Goal: Feedback & Contribution: Contribute content

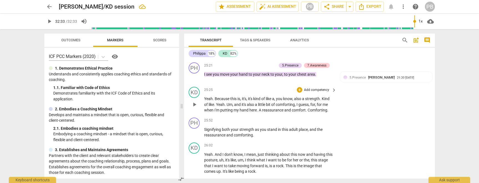
scroll to position [2311, 0]
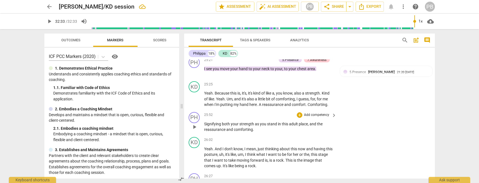
click at [316, 118] on p "Add competency" at bounding box center [317, 115] width 26 height 5
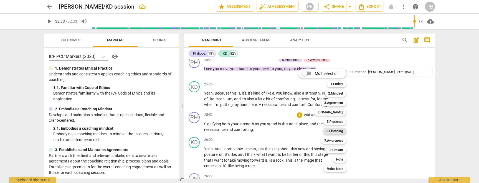
click at [334, 132] on b "6.Listening" at bounding box center [335, 131] width 17 height 7
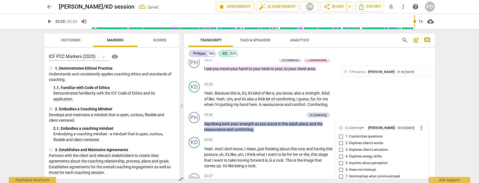
scroll to position [2389, 0]
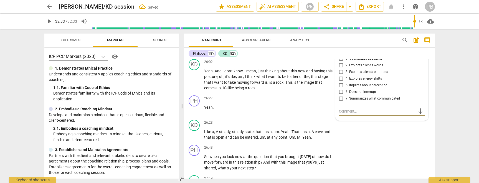
click at [341, 102] on input "7. Summarizes what communicated" at bounding box center [341, 98] width 9 height 7
checkbox input "true"
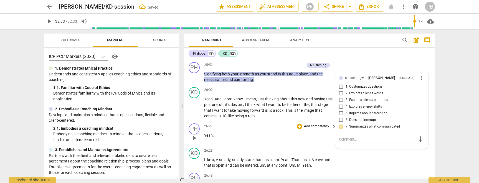
scroll to position [2360, 0]
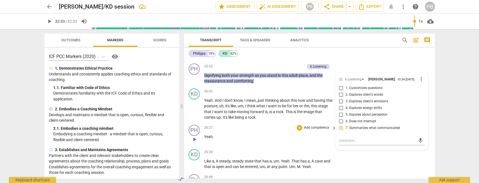
click at [269, 140] on p "Yeah ." at bounding box center [269, 137] width 130 height 6
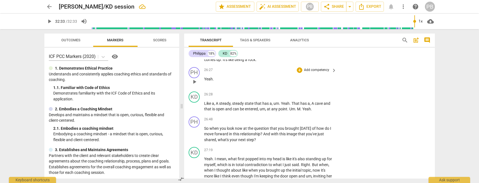
scroll to position [2424, 0]
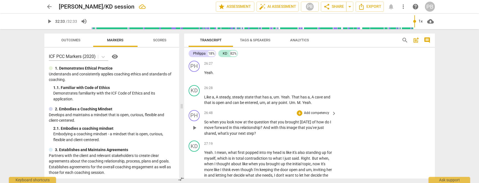
click at [317, 116] on p "Add competency" at bounding box center [317, 113] width 26 height 5
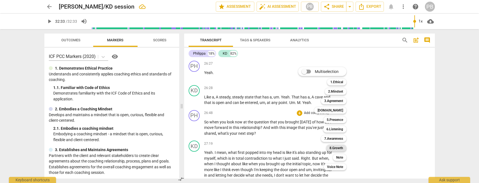
click at [335, 147] on b "8.Growth" at bounding box center [337, 148] width 14 height 7
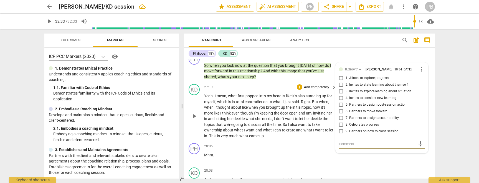
scroll to position [2475, 0]
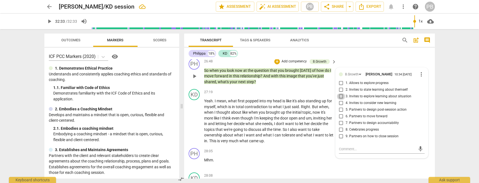
click at [341, 100] on input "3. Invites to explore learning about situation" at bounding box center [341, 96] width 9 height 7
checkbox input "true"
click at [341, 107] on input "4. Invites to consider new learning" at bounding box center [341, 103] width 9 height 7
checkbox input "true"
click at [341, 120] on input "6. Partners to move forward" at bounding box center [341, 116] width 9 height 7
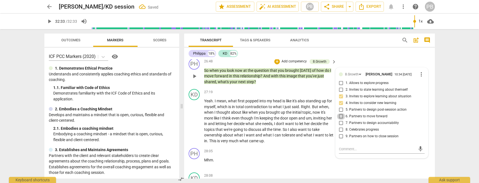
checkbox input "true"
click at [291, 163] on div "28:05 + Add competency keyboard_arrow_right Mhm ." at bounding box center [270, 158] width 133 height 20
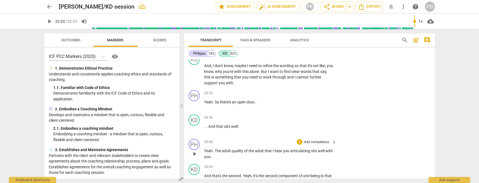
scroll to position [2707, 0]
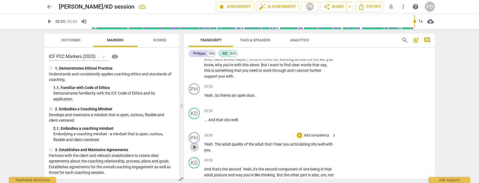
click at [194, 151] on span "play_arrow" at bounding box center [194, 147] width 7 height 7
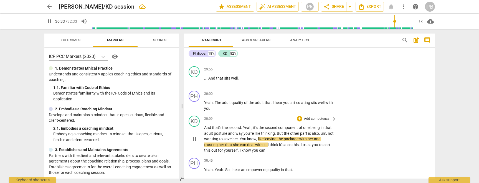
scroll to position [2717, 0]
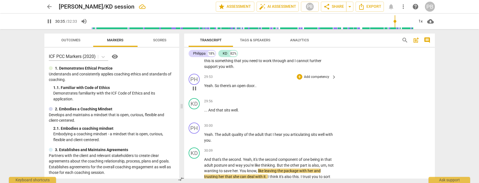
click at [307, 80] on p "Add competency" at bounding box center [317, 77] width 26 height 5
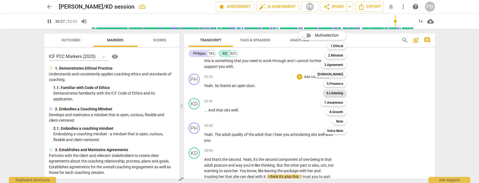
click at [331, 92] on b "6.Listening" at bounding box center [335, 93] width 17 height 7
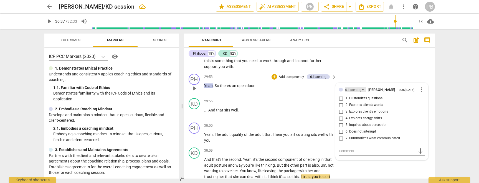
click at [359, 93] on div "6.Listening" at bounding box center [353, 89] width 16 height 5
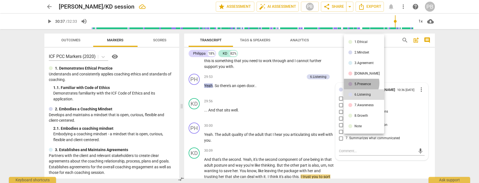
click at [358, 83] on div "5.Presence" at bounding box center [363, 83] width 16 height 3
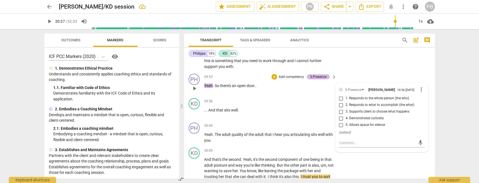
click at [324, 79] on div "5.Presence" at bounding box center [318, 76] width 16 height 5
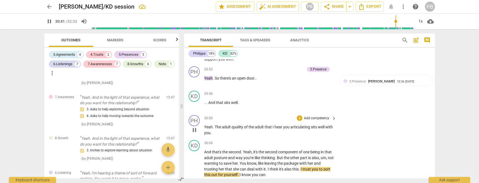
scroll to position [2693, 0]
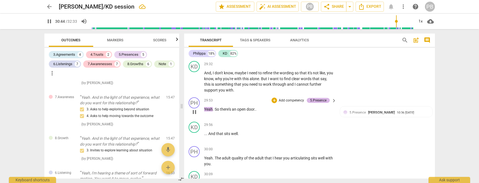
click at [323, 103] on div "5.Presence" at bounding box center [318, 100] width 16 height 5
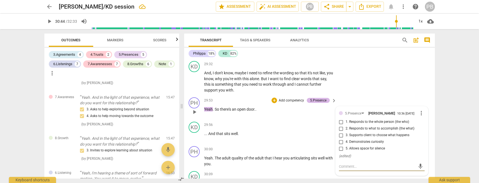
type input "1844"
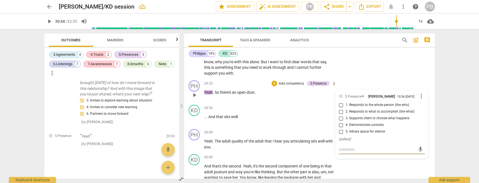
scroll to position [2720, 0]
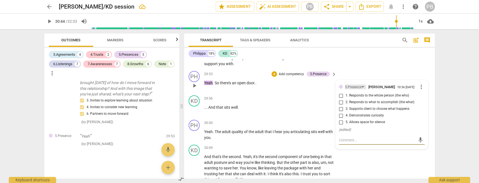
click at [355, 90] on div "5.Presence" at bounding box center [353, 87] width 16 height 5
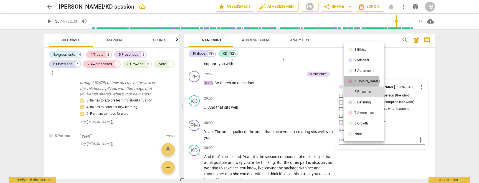
click at [357, 80] on div "[DOMAIN_NAME]" at bounding box center [367, 81] width 25 height 3
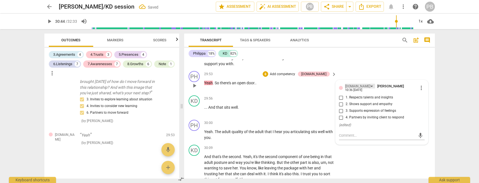
click at [353, 89] on div "[DOMAIN_NAME]" at bounding box center [357, 86] width 25 height 5
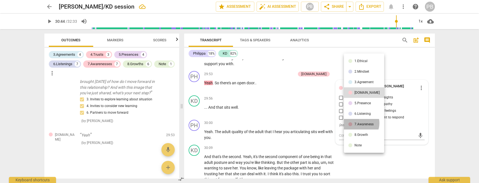
click at [359, 123] on div "7.Awareness" at bounding box center [364, 124] width 19 height 3
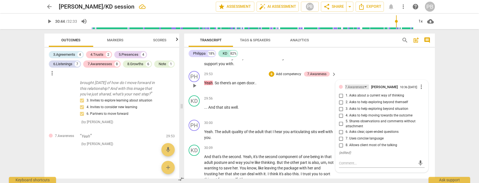
click at [351, 90] on div "7.Awareness" at bounding box center [354, 87] width 19 height 5
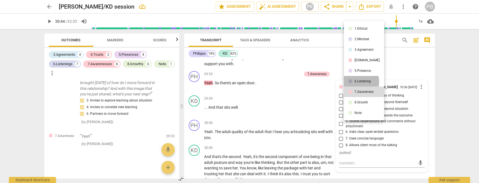
click at [356, 82] on div "6.Listening" at bounding box center [363, 81] width 16 height 3
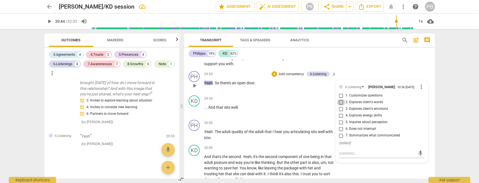
click at [341, 106] on input "2. Explores client's words" at bounding box center [341, 102] width 9 height 7
checkbox input "true"
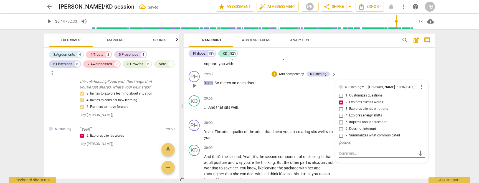
click at [350, 156] on textarea at bounding box center [377, 153] width 77 height 5
type textarea "I"
type textarea "I'"
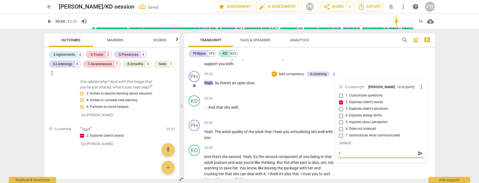
type textarea "I'm"
type textarea "I'm u"
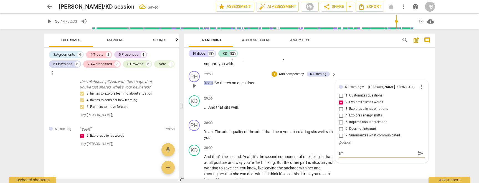
type textarea "I'm u"
type textarea "I'm us"
type textarea "I'm usi"
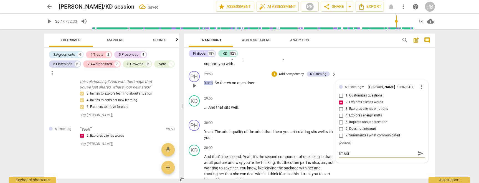
type textarea "I'm usin"
type textarea "I'm using"
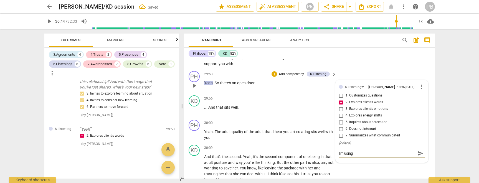
type textarea "I'm using"
type textarea "I'm using h"
type textarea "I'm using he"
type textarea "I'm using her"
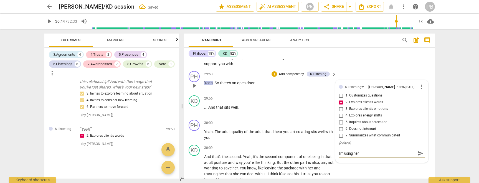
type textarea "I'm using her"
type textarea "I'm using her w"
type textarea "I'm using her wo"
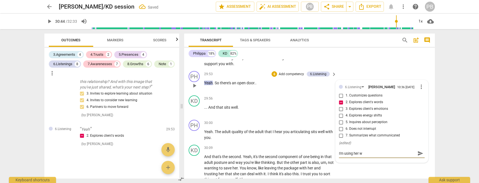
type textarea "I'm using her wo"
type textarea "I'm using her wor"
type textarea "I'm using her word"
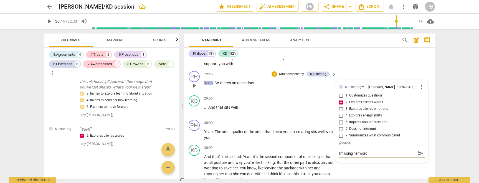
type textarea "I'm using her words"
type textarea "I'm using her words b"
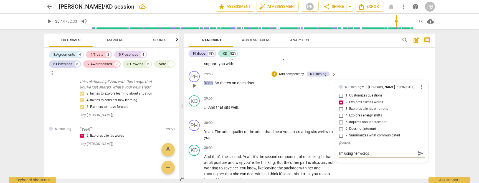
type textarea "I'm using her words b"
type textarea "I'm using her words bu"
type textarea "I'm using her words but"
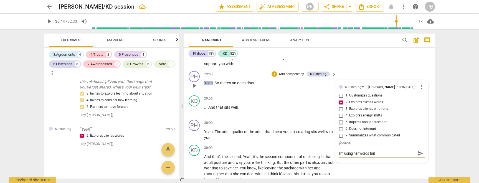
type textarea "I'm using her words but"
type textarea "I'm using her words but n"
type textarea "I'm using her words but no"
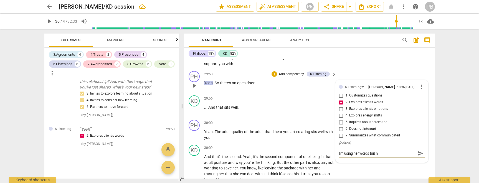
type textarea "I'm using her words but no"
type textarea "I'm using her words but not"
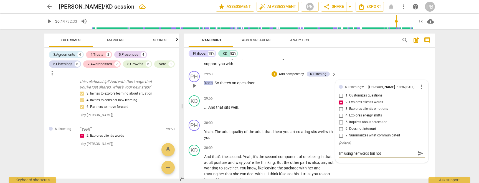
type textarea "I'm using her words but not q"
type textarea "I'm using her words but not qu"
type textarea "I'm using her words but not qui"
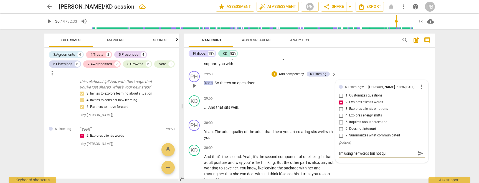
type textarea "I'm using her words but not qui"
type textarea "I'm using her words but not quit"
type textarea "I'm using her words but not quite"
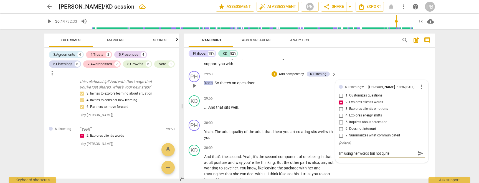
type textarea "I'm using her words but not quite"
type textarea "I'm using her words but not quite g"
type textarea "I'm using her words but not quite ge"
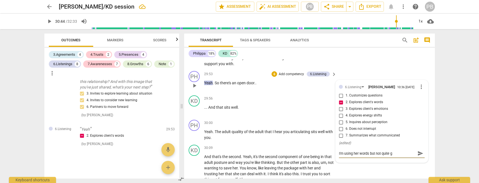
type textarea "I'm using her words but not quite ge"
type textarea "I'm using her words but not quite get"
type textarea "I'm using her words but not quite gett"
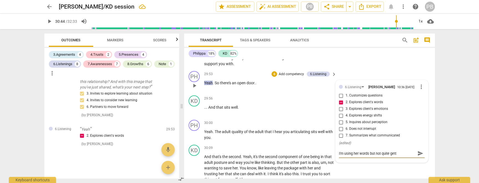
type textarea "I'm using her words but not quite getti"
type textarea "I'm using her words but not quite gettin"
type textarea "I'm using her words but not quite getting"
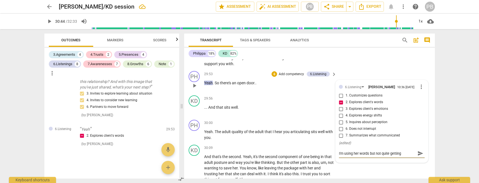
type textarea "I'm using her words but not quite getting t"
type textarea "I'm using her words but not quite getting to"
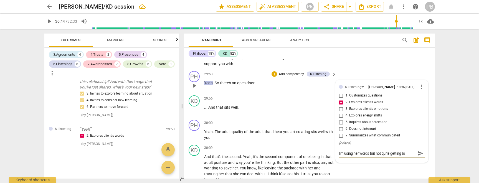
type textarea "I'm using her words but not quite getting to t"
type textarea "I'm using her words but not quite getting to th"
type textarea "I'm using her words but not quite getting to the"
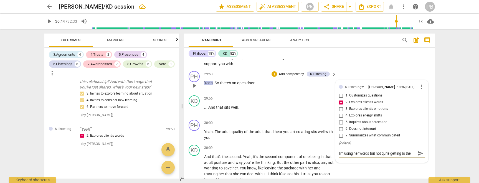
type textarea "I'm using her words but not quite getting to the"
type textarea "I'm using her words but not quite getting to the q"
type textarea "I'm using her words but not quite getting to the qu"
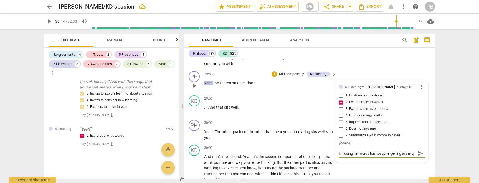
type textarea "I'm using her words but not quite getting to the qu"
type textarea "I'm using her words but not quite getting to the que"
type textarea "I'm using her words but not quite getting to the ques"
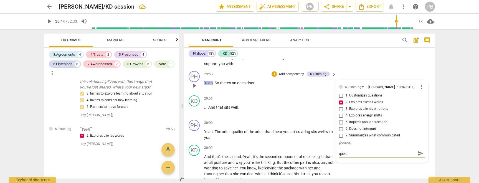
type textarea "I'm using her words but not quite getting to the quest"
type textarea "I'm using her words but not quite getting to the questi"
type textarea "I'm using her words but not quite getting to the questio"
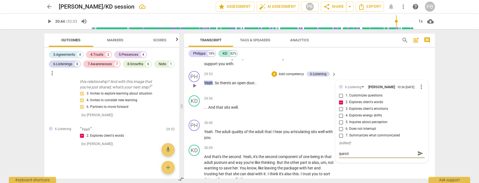
type textarea "I'm using her words but not quite getting to the questio"
type textarea "I'm using her words but not quite getting to the question"
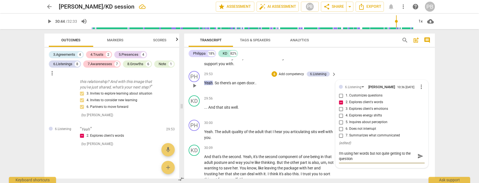
type textarea "I'm using her words but not quite getting to the question"
type textarea "I'm using her words but not quite getting to the question -"
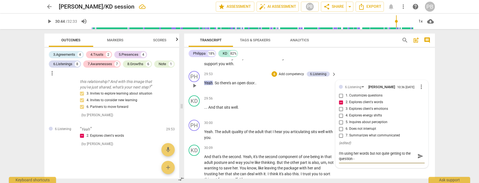
type textarea "I'm using her words but not quite getting to the question - I"
type textarea "I'm using her words but not quite getting to the question - I t"
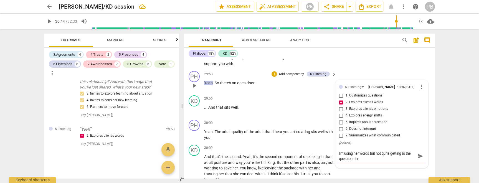
type textarea "I'm using her words but not quite getting to the question - I th"
type textarea "I'm using her words but not quite getting to the question - I thi"
type textarea "I'm using her words but not quite getting to the question - I thin"
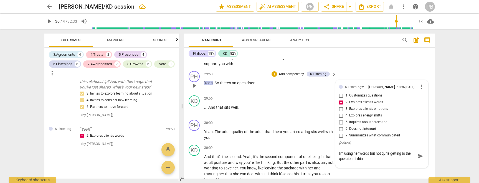
type textarea "I'm using her words but not quite getting to the question - I think"
type textarea "I'm using her words but not quite getting to the question - I think s"
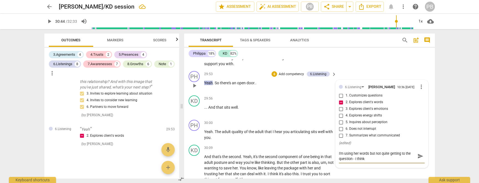
type textarea "I'm using her words but not quite getting to the question - I think s"
type textarea "I'm using her words but not quite getting to the question - I think sh"
type textarea "I'm using her words but not quite getting to the question - I think she"
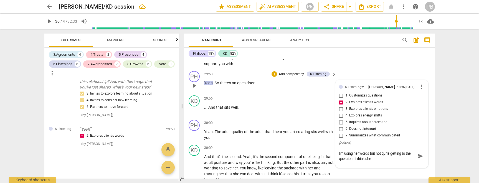
type textarea "I'm using her words but not quite getting to the question - I think she"
type textarea "I'm using her words but not quite getting to the question - I think she r"
type textarea "I'm using her words but not quite getting to the question - I think she re"
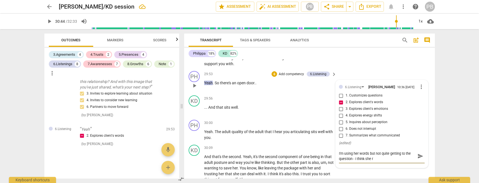
type textarea "I'm using her words but not quite getting to the question - I think she re"
type textarea "I'm using her words but not quite getting to the question - I think she res"
type textarea "I'm using her words but not quite getting to the question - I think she resp"
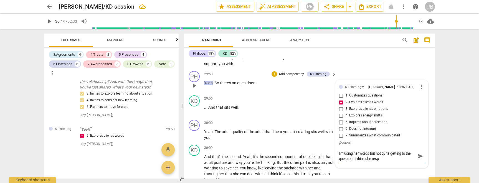
type textarea "I'm using her words but not quite getting to the question - I think she respo"
type textarea "I'm using her words but not quite getting to the question - I think she respon"
type textarea "I'm using her words but not quite getting to the question - I think she respons"
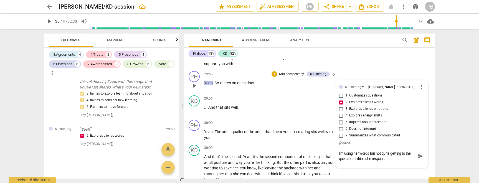
type textarea "I'm using her words but not quite getting to the question - I think she response"
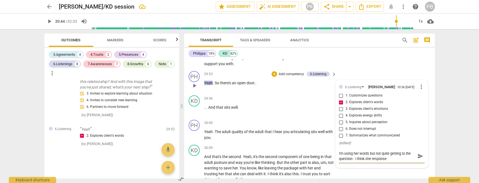
type textarea "I'm using her words but not quite getting to the question - I think she respons"
type textarea "I'm using her words but not quite getting to the question - I think she responsd"
type textarea "I'm using her words but not quite getting to the question - I think she respons"
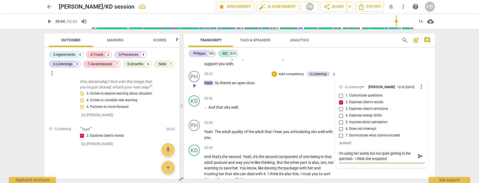
type textarea "I'm using her words but not quite getting to the question - I think she respons"
type textarea "I'm using her words but not quite getting to the question - I think she respon"
type textarea "I'm using her words but not quite getting to the question - I think she respond"
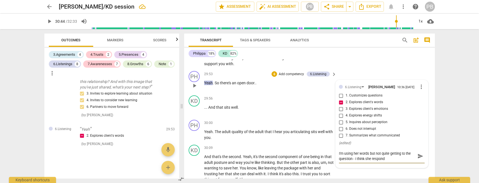
type textarea "I'm using her words but not quite getting to the question - I think she responds"
type textarea "I'm using her words but not quite getting to the question - I think she respond…"
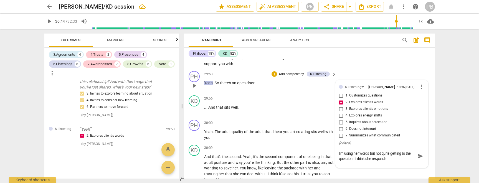
type textarea "I'm using her words but not quite getting to the question - I think she respond…"
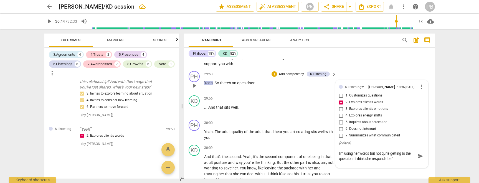
type textarea "I'm using her words but not quite getting to the question - I think she respond…"
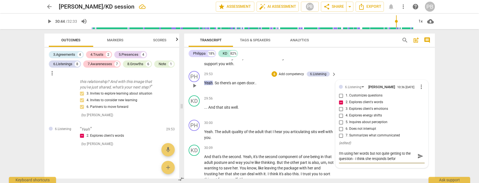
type textarea "I'm using her words but not quite getting to the question - I think she respond…"
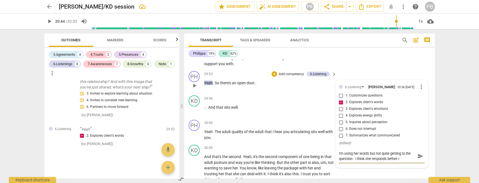
type textarea "I'm using her words but not quite getting to the question - I think she respond…"
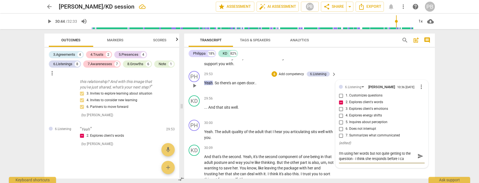
type textarea "I'm using her words but not quite getting to the question - I think she respond…"
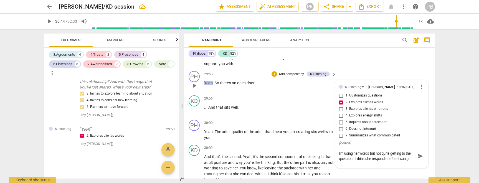
type textarea "I'm using her words but not quite getting to the question - I think she respond…"
click at [421, 159] on span "send" at bounding box center [421, 156] width 6 height 6
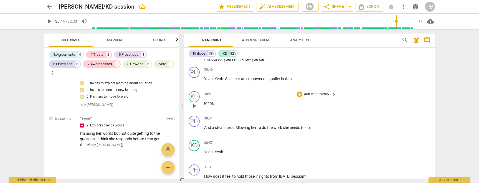
scroll to position [2840, 0]
click at [195, 84] on span "play_arrow" at bounding box center [194, 81] width 7 height 7
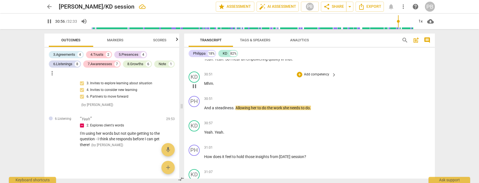
scroll to position [2863, 0]
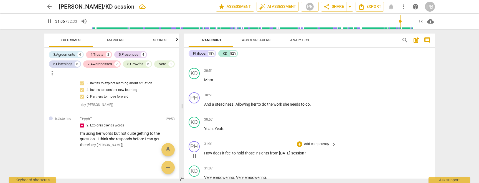
click at [313, 147] on p "Add competency" at bounding box center [317, 144] width 26 height 5
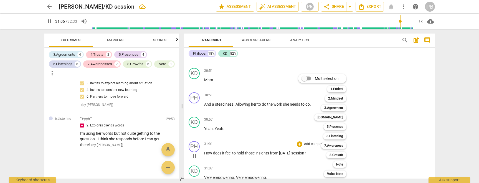
scroll to position [2985, 0]
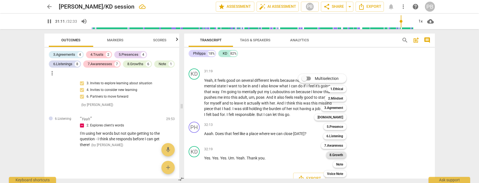
click at [336, 155] on b "8.Growth" at bounding box center [337, 155] width 14 height 7
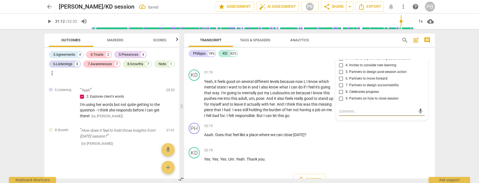
scroll to position [2983, 0]
click at [341, 70] on input "4. Invites to consider new learning" at bounding box center [341, 66] width 9 height 7
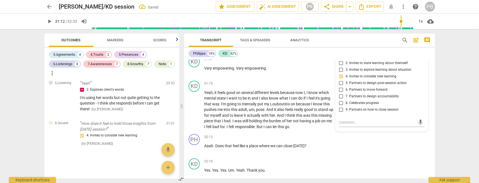
scroll to position [2969, 0]
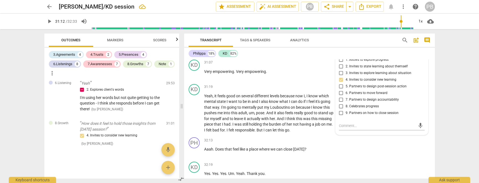
click at [341, 70] on input "2. Invites to state learning about themself" at bounding box center [341, 66] width 9 height 7
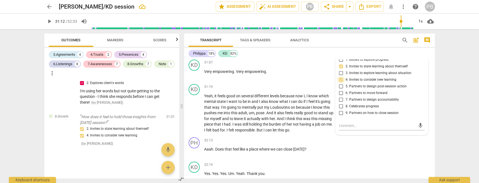
click at [340, 83] on input "4. Invites to consider new learning" at bounding box center [341, 80] width 9 height 7
click at [342, 83] on input "4. Invites to consider new learning" at bounding box center [341, 80] width 9 height 7
click at [313, 82] on div "KD play_arrow pause 31:07 + Add competency keyboard_arrow_right Very empowering…" at bounding box center [309, 69] width 251 height 24
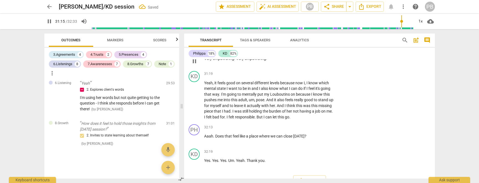
scroll to position [2990, 0]
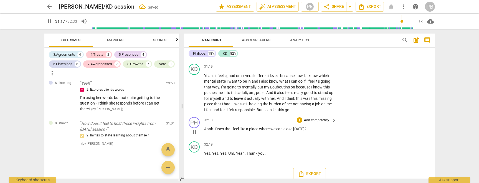
click at [310, 123] on p "Add competency" at bounding box center [317, 120] width 26 height 5
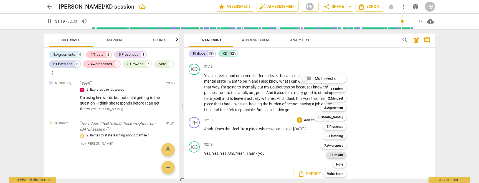
click at [342, 156] on b "8.Growth" at bounding box center [337, 155] width 14 height 7
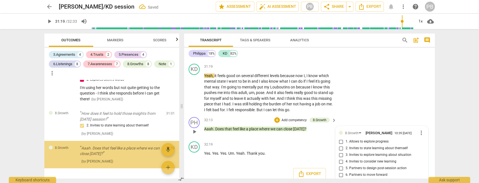
scroll to position [3034, 0]
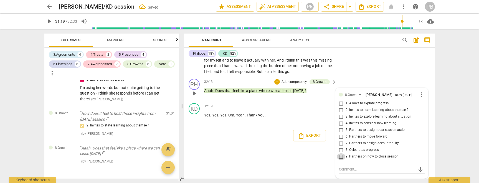
click at [339, 157] on input "9. Partners on how to close session" at bounding box center [341, 157] width 9 height 7
click at [347, 172] on textarea at bounding box center [377, 169] width 77 height 5
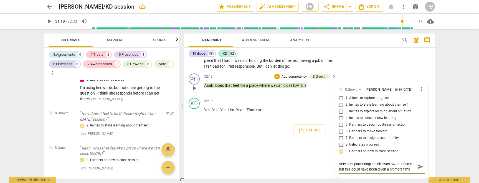
scroll to position [3039, 0]
drag, startPoint x: 411, startPoint y: 175, endPoint x: 403, endPoint y: 169, distance: 9.9
click at [403, 169] on textarea "Very light partnering! I think I was aware of time but this could have been giv…" at bounding box center [377, 167] width 77 height 11
click at [418, 165] on span "send" at bounding box center [421, 167] width 6 height 6
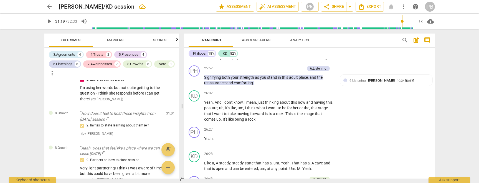
scroll to position [2175, 0]
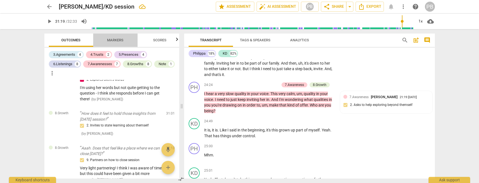
click at [111, 39] on span "Markers" at bounding box center [115, 40] width 16 height 4
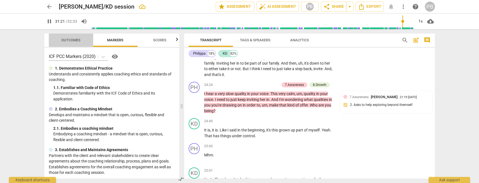
click at [78, 39] on span "Outcomes" at bounding box center [70, 40] width 19 height 4
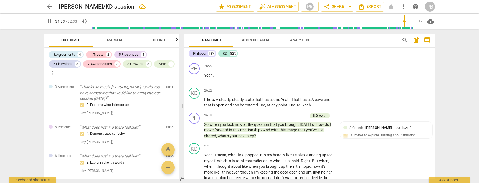
scroll to position [2408, 0]
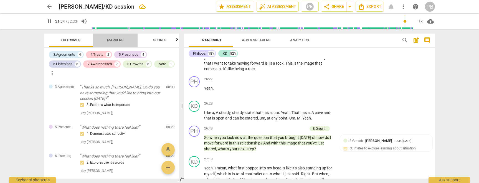
click at [118, 39] on span "Markers" at bounding box center [115, 40] width 16 height 4
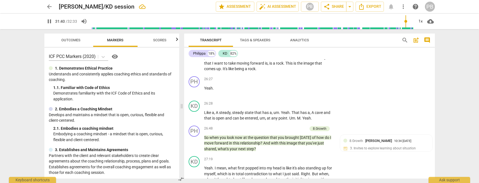
click at [73, 41] on span "Outcomes" at bounding box center [70, 40] width 19 height 4
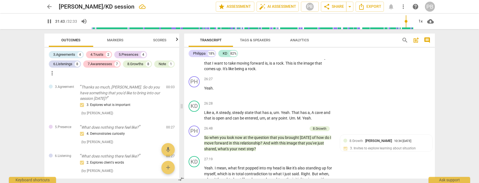
scroll to position [3001, 0]
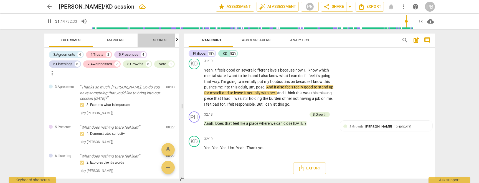
click at [161, 42] on span "Scores" at bounding box center [160, 40] width 27 height 7
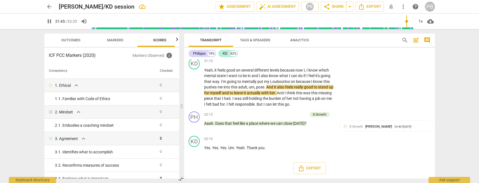
scroll to position [0, 7]
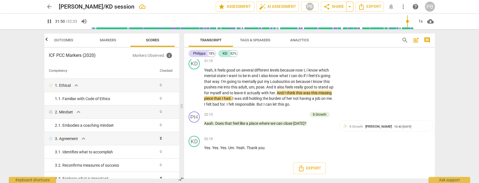
click at [350, 7] on span "arrow_drop_down" at bounding box center [350, 6] width 7 height 7
click at [337, 7] on span "share Share" at bounding box center [334, 6] width 21 height 7
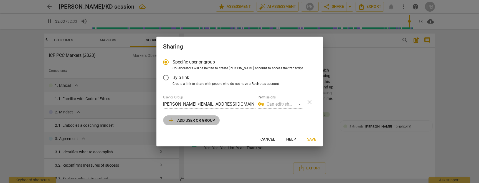
click at [210, 120] on span "add Add user or group" at bounding box center [191, 120] width 47 height 7
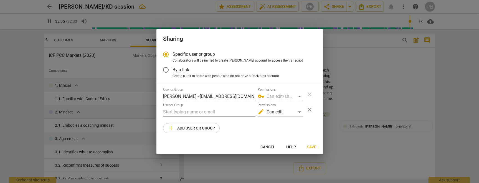
click at [201, 112] on input "text" at bounding box center [209, 112] width 92 height 9
drag, startPoint x: 188, startPoint y: 113, endPoint x: 158, endPoint y: 113, distance: 29.7
click at [158, 113] on div "Specific user or group Collaborators will be invited to create RaeNotes account…" at bounding box center [240, 94] width 167 height 92
paste input "[EMAIL_ADDRESS][DOMAIN_NAME]"
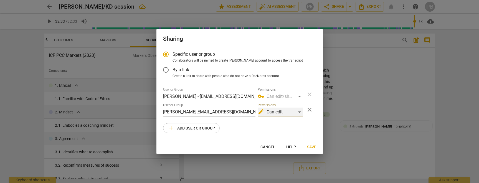
click at [301, 111] on div "edit Can edit" at bounding box center [280, 112] width 45 height 9
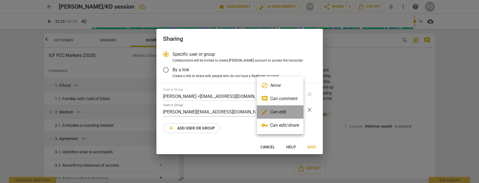
click at [301, 111] on li "edit Can edit" at bounding box center [280, 111] width 47 height 13
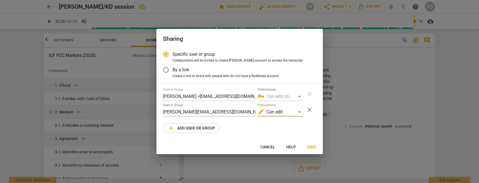
click at [314, 147] on span "Save" at bounding box center [311, 148] width 9 height 6
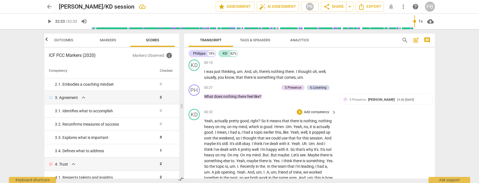
scroll to position [0, 0]
